Goal: Task Accomplishment & Management: Complete application form

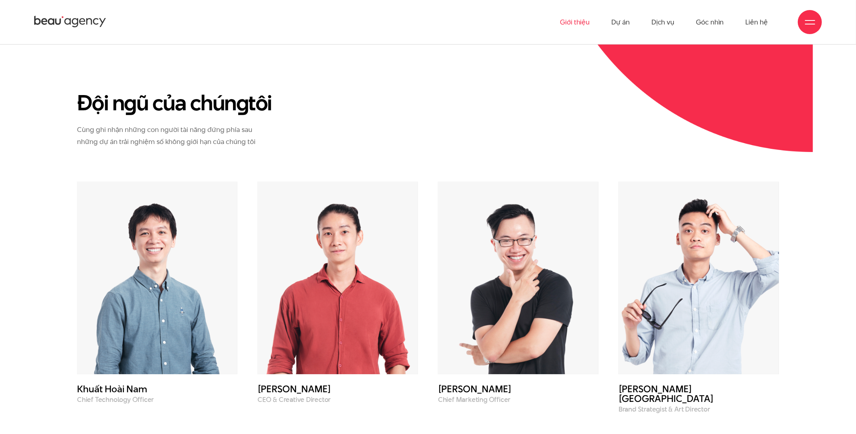
scroll to position [2808, 0]
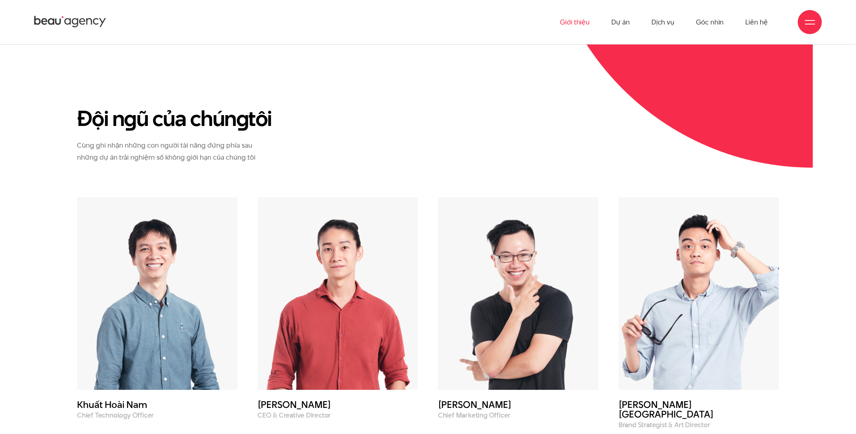
drag, startPoint x: 81, startPoint y: 89, endPoint x: 299, endPoint y: 90, distance: 218.2
click at [299, 105] on div "Đội n g ũ của chún g tôi [PERSON_NAME] ghi nhận những con người tài năng đứng p…" at bounding box center [187, 151] width 241 height 92
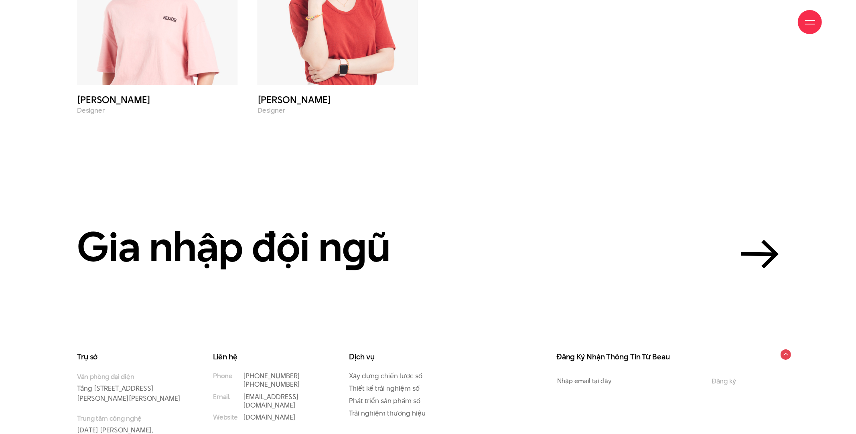
scroll to position [3676, 0]
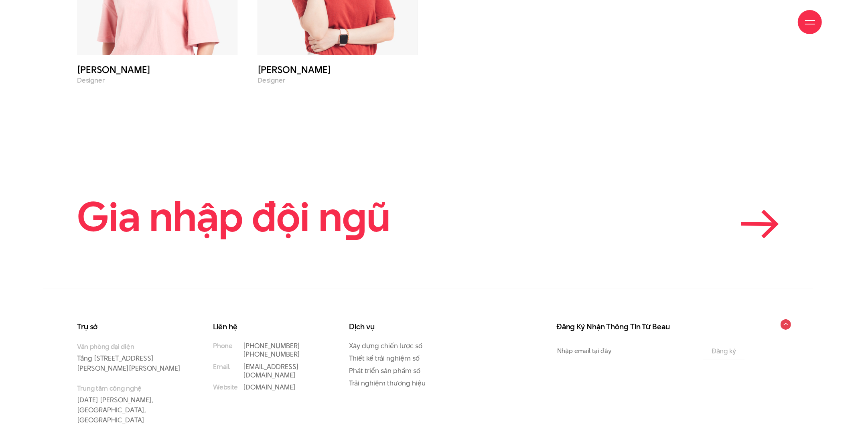
click at [369, 194] on h2 "Gia nhập đội n g ũ" at bounding box center [233, 216] width 313 height 44
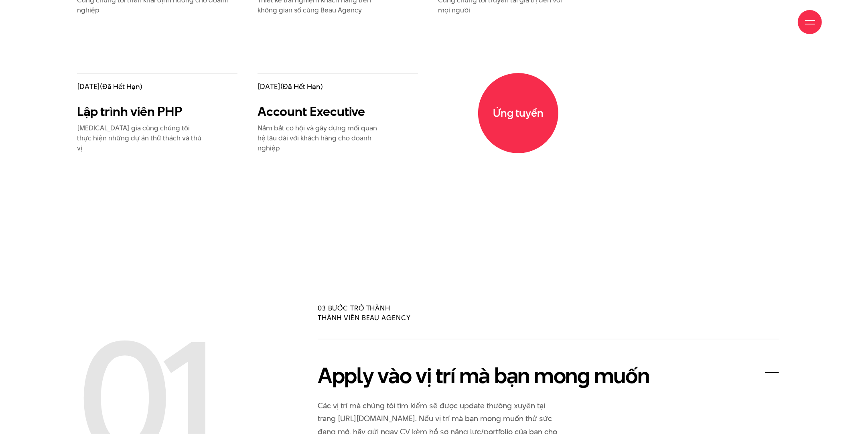
scroll to position [1604, 0]
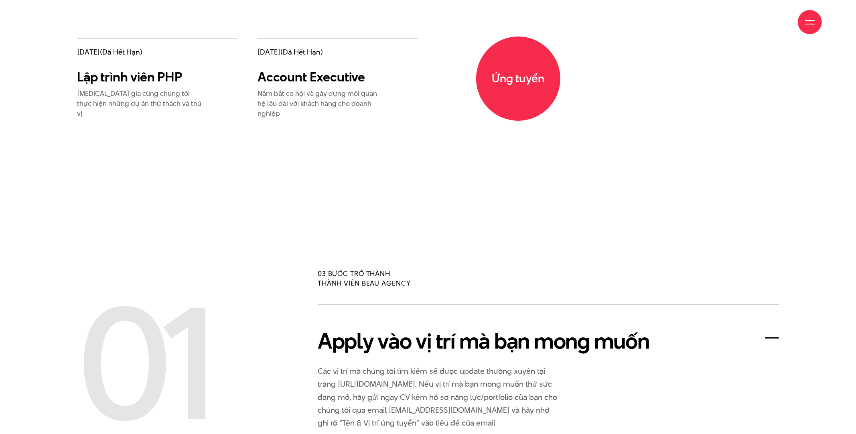
click at [521, 69] on span "Ứng tuyển" at bounding box center [518, 78] width 84 height 84
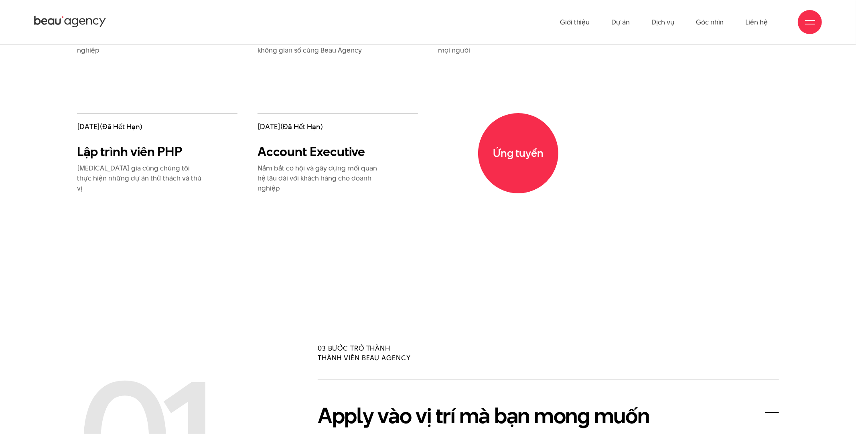
scroll to position [1444, 0]
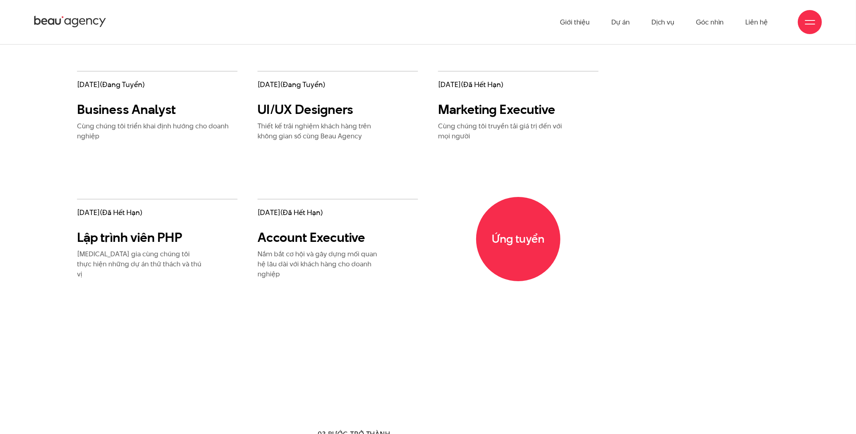
click at [512, 247] on span "Ứng tuyển" at bounding box center [518, 239] width 84 height 84
click at [522, 235] on span "Ứng tuyển" at bounding box center [518, 239] width 84 height 84
click at [519, 228] on span "Ứng tuyển" at bounding box center [518, 239] width 84 height 84
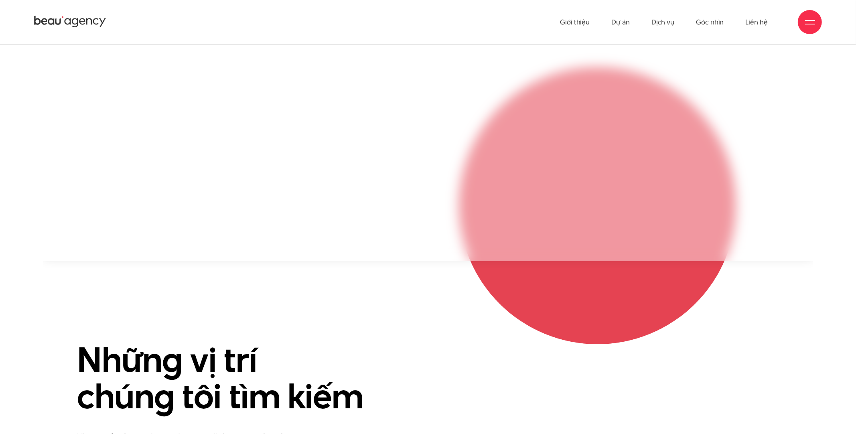
scroll to position [722, 0]
